Goal: Transaction & Acquisition: Download file/media

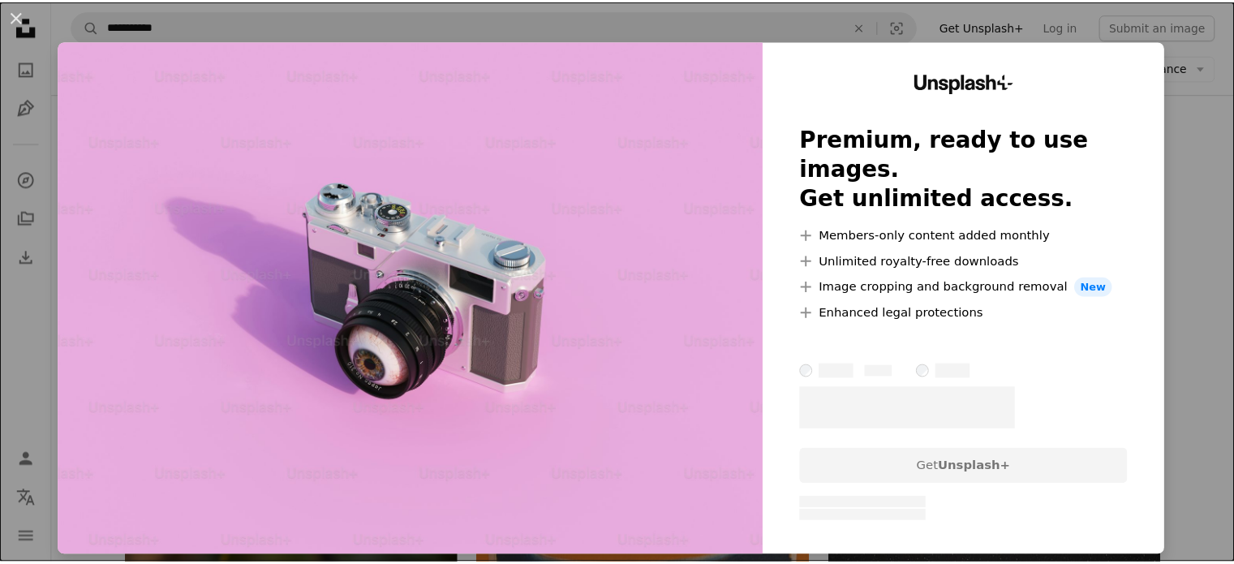
scroll to position [6701, 0]
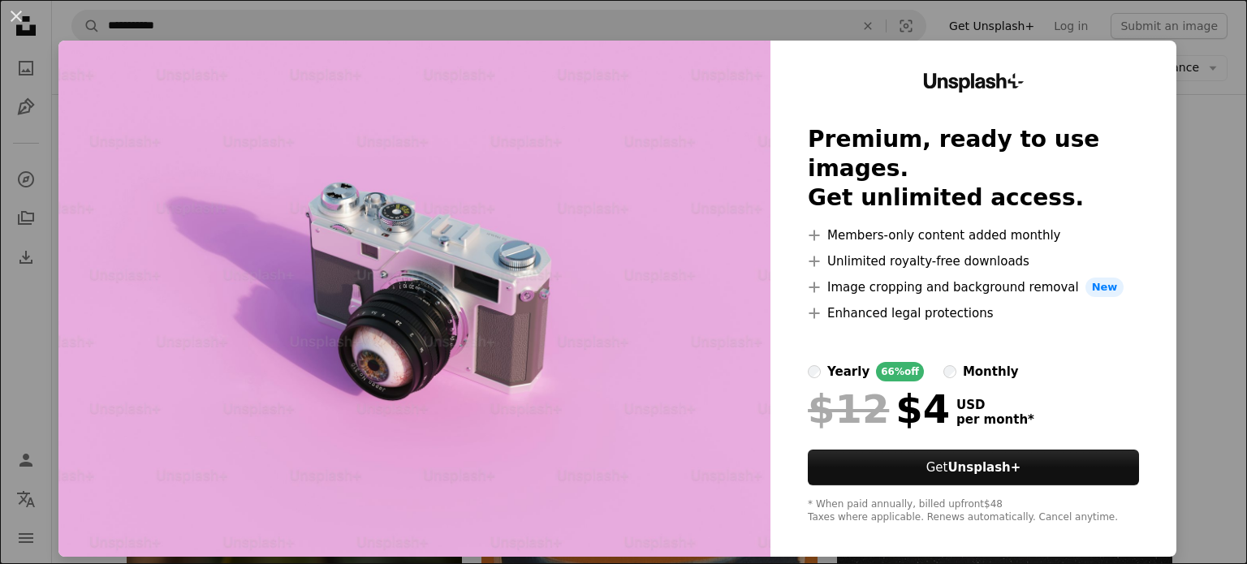
click at [1189, 118] on div "An X shape Unsplash+ Premium, ready to use images. Get unlimited access. A plus…" at bounding box center [623, 282] width 1247 height 564
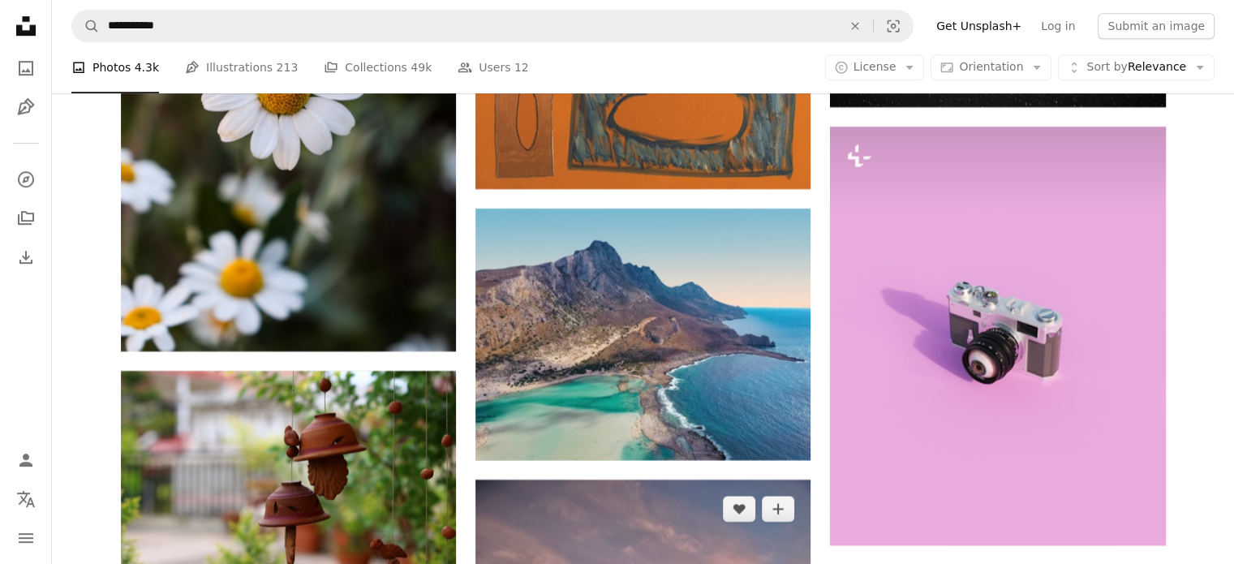
scroll to position [7350, 0]
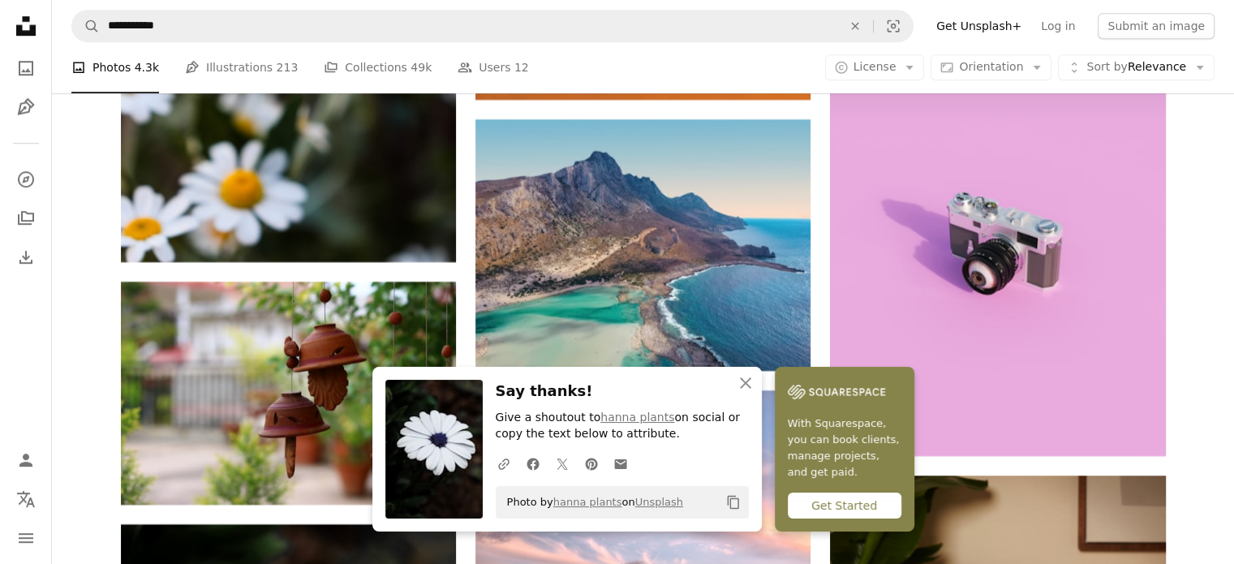
drag, startPoint x: 807, startPoint y: 501, endPoint x: 726, endPoint y: 454, distance: 93.1
click at [724, 451] on div "Say thanks! Give a shoutout to [PERSON_NAME] plants on social or copy the text …" at bounding box center [622, 449] width 253 height 139
click at [739, 498] on icon "Copy to clipboard" at bounding box center [732, 503] width 11 height 14
drag, startPoint x: 808, startPoint y: 506, endPoint x: 829, endPoint y: 506, distance: 20.3
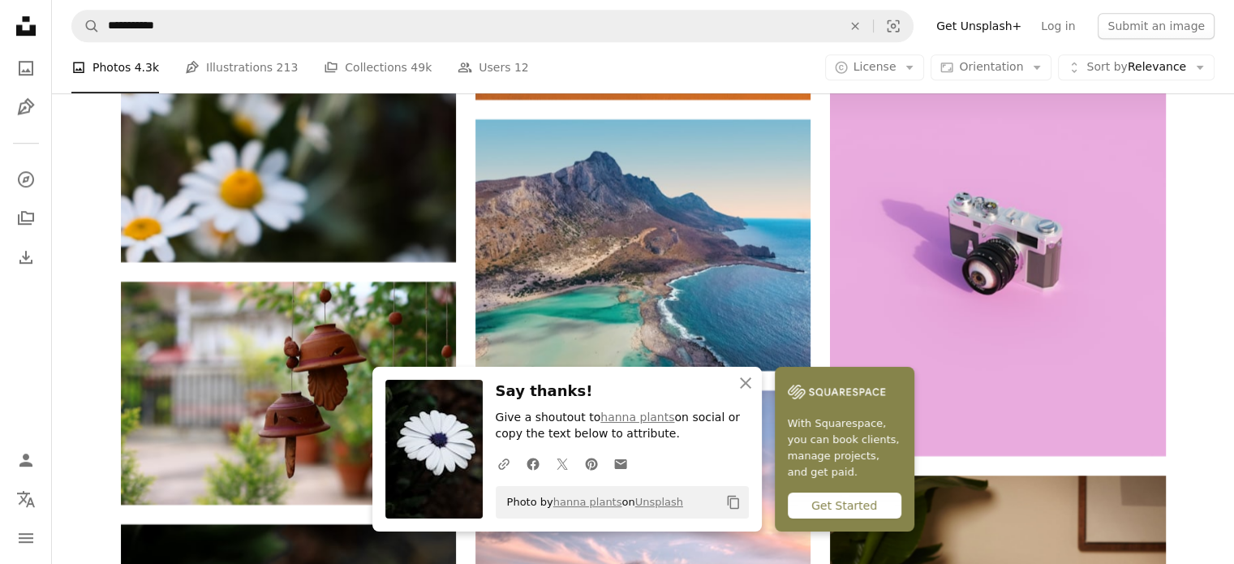
click at [762, 506] on div "An X shape Close Say thanks! Give a shoutout to [PERSON_NAME] plants on social …" at bounding box center [568, 449] width 390 height 165
drag, startPoint x: 269, startPoint y: 255, endPoint x: 216, endPoint y: 187, distance: 86.2
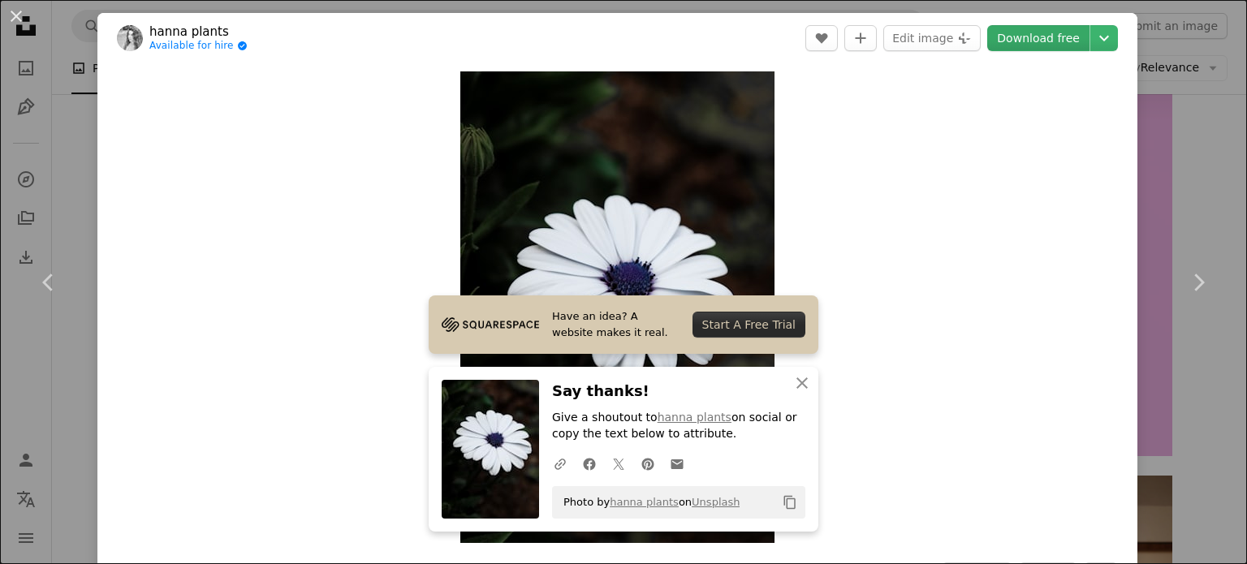
click at [1043, 36] on link "Download free" at bounding box center [1038, 38] width 102 height 26
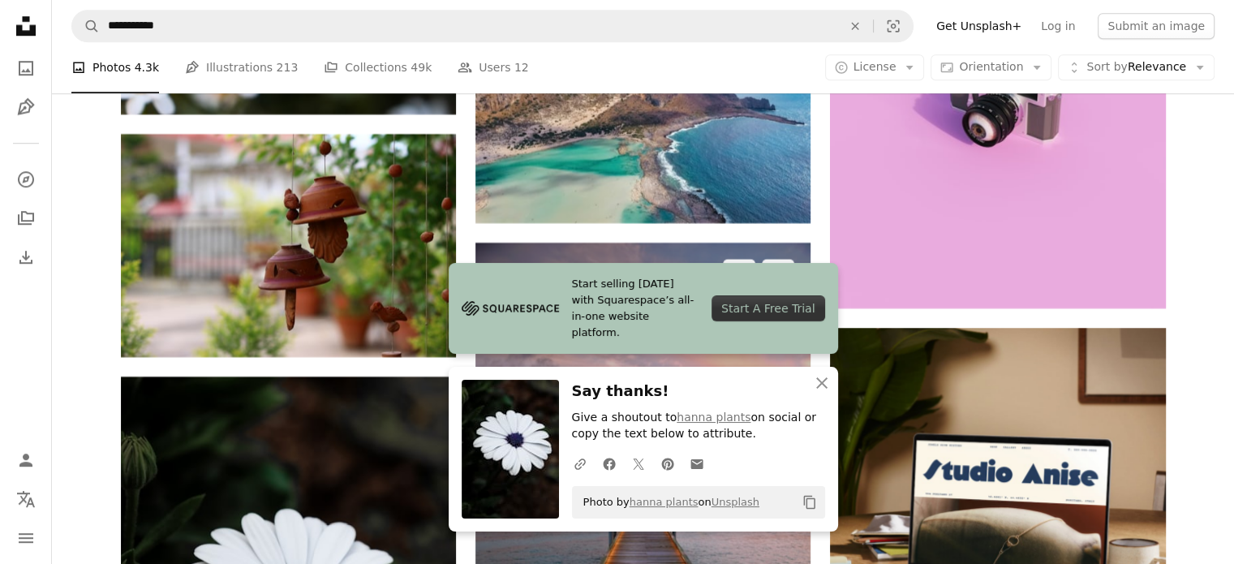
scroll to position [7593, 0]
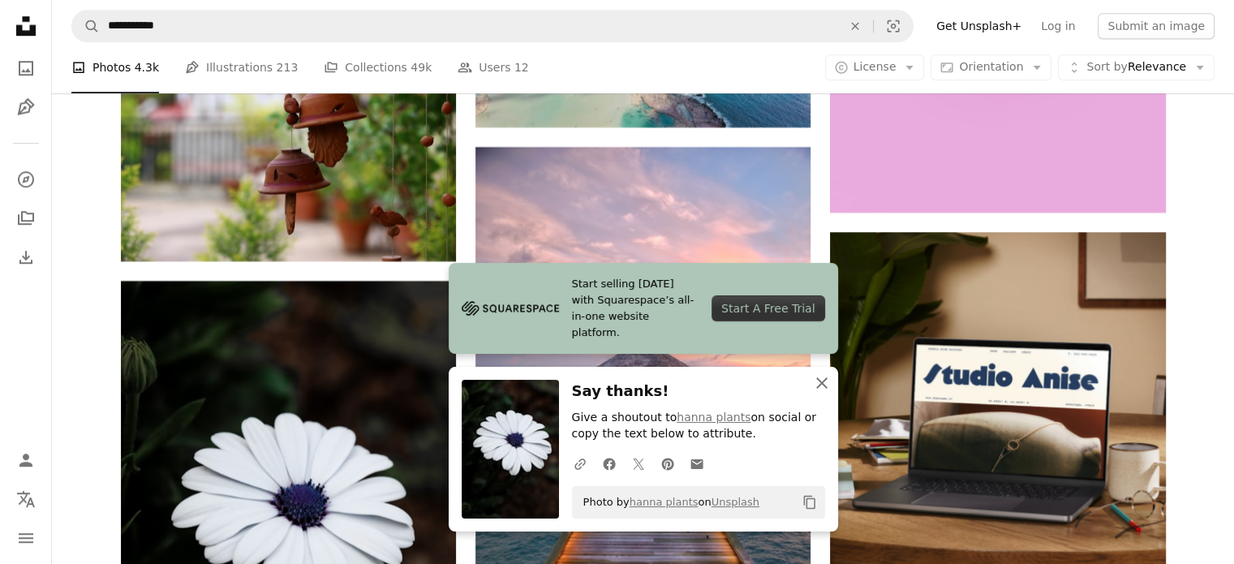
click at [824, 386] on icon "button" at bounding box center [821, 382] width 11 height 11
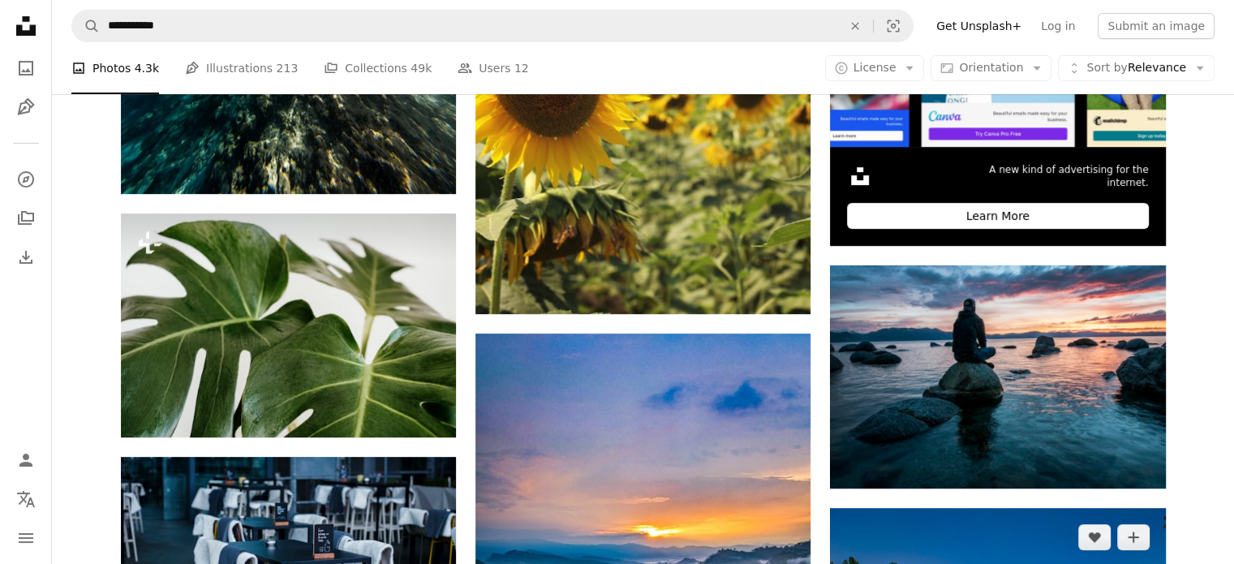
scroll to position [451, 0]
